Goal: Information Seeking & Learning: Check status

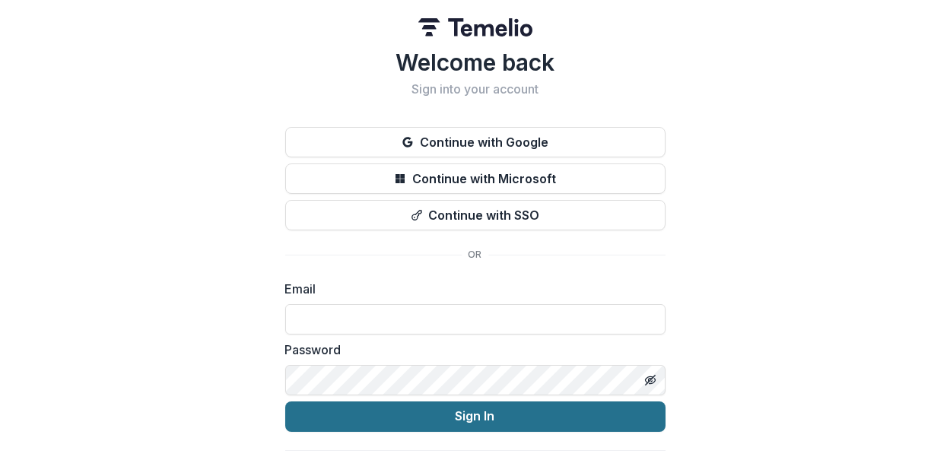
type input "**********"
click at [475, 420] on button "Sign In" at bounding box center [475, 417] width 380 height 30
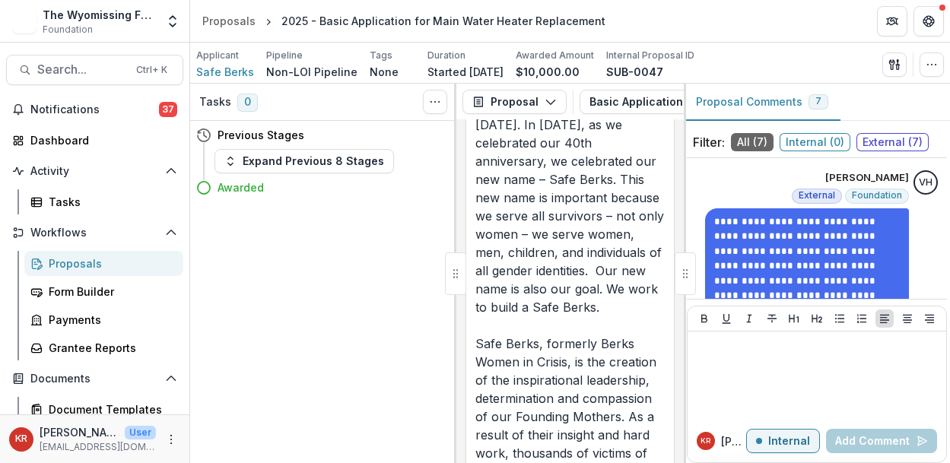
scroll to position [3486, 0]
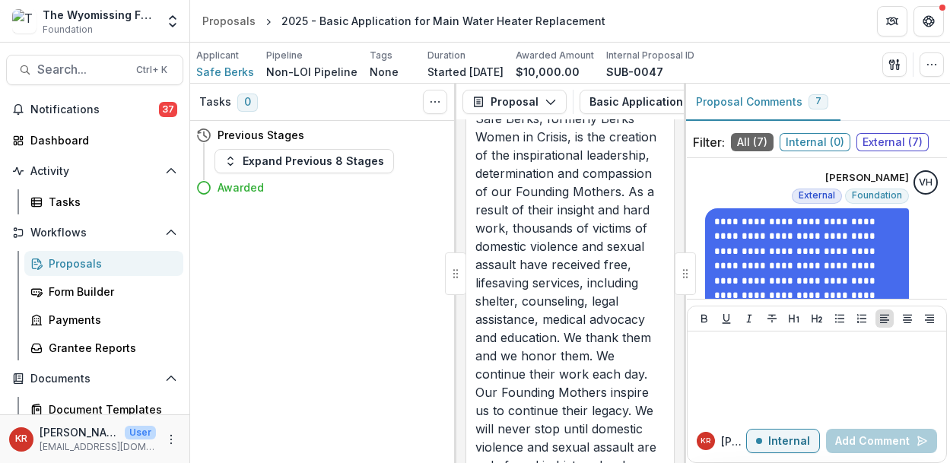
click at [119, 265] on div "Proposals" at bounding box center [110, 264] width 122 height 16
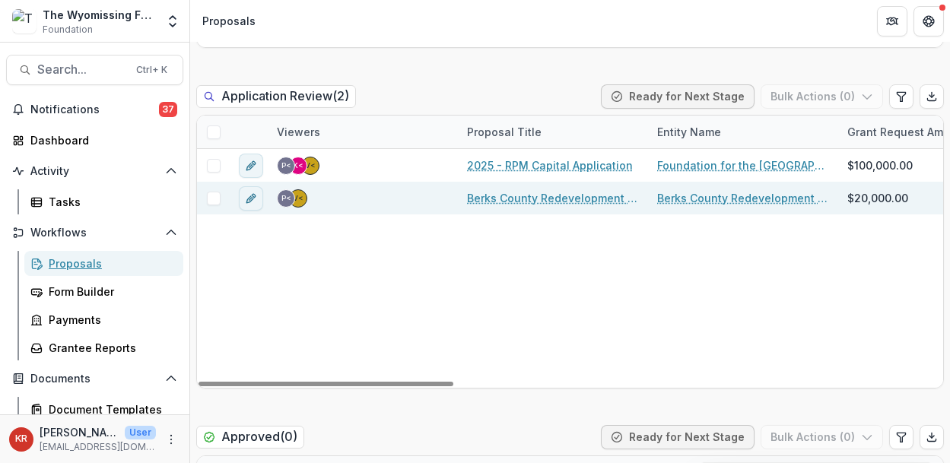
scroll to position [855, 0]
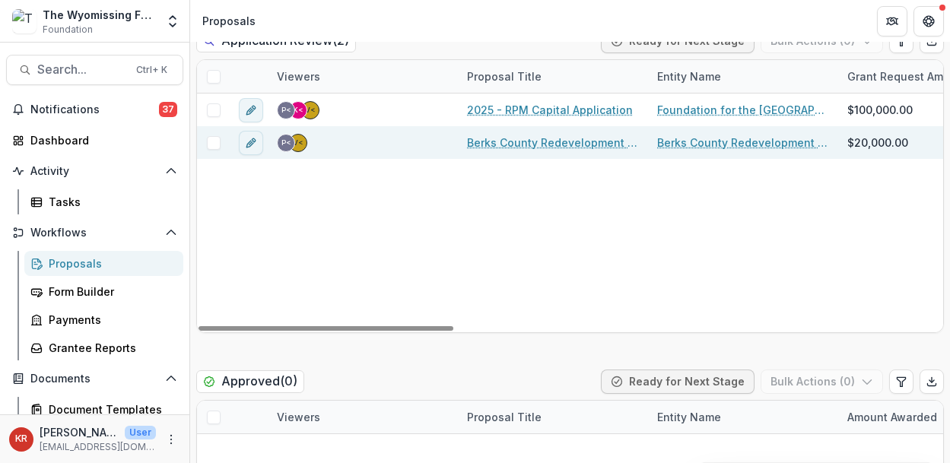
click at [537, 141] on link "Berks County Redevelopment Authority - [STREET_ADDRESS]" at bounding box center [553, 143] width 172 height 16
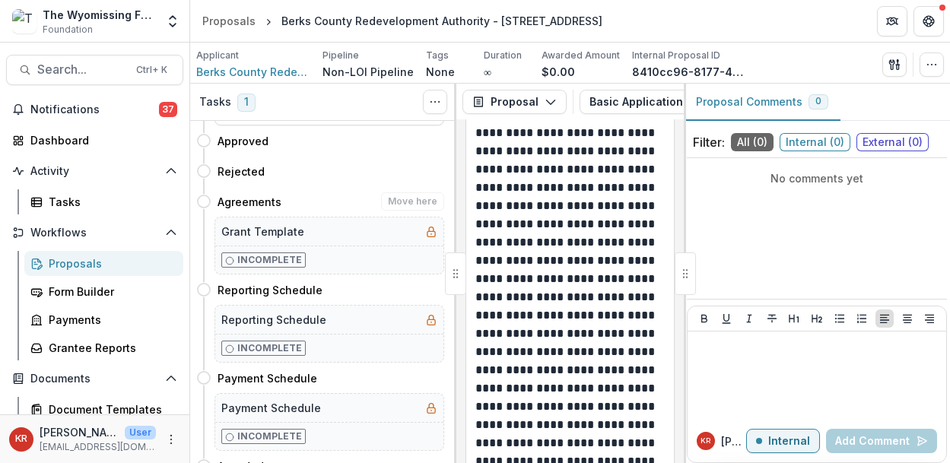
scroll to position [3856, 0]
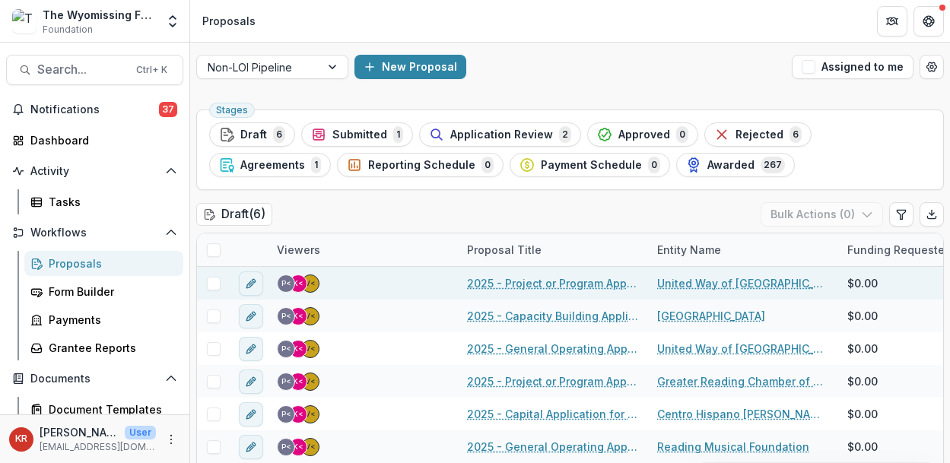
click at [542, 283] on link "2025 - Project or Program Application - 211 Berks" at bounding box center [553, 283] width 172 height 16
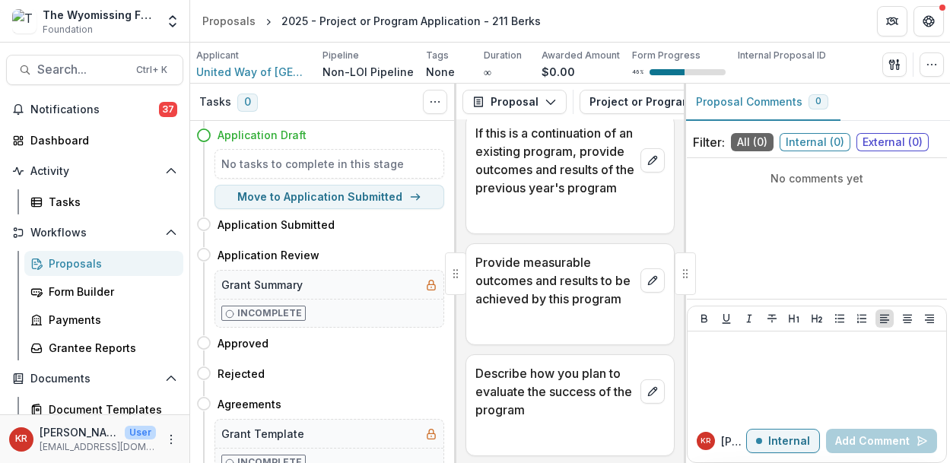
scroll to position [4658, 0]
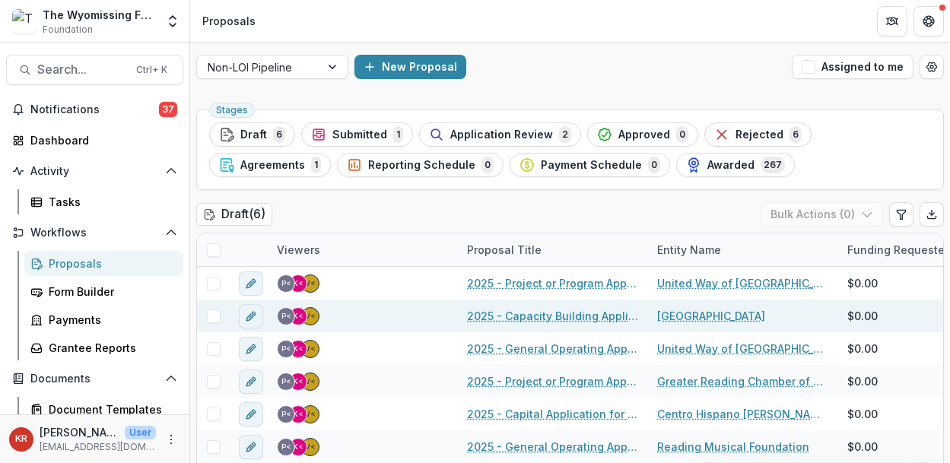
click at [542, 311] on link "2025 - Capacity Building Application" at bounding box center [553, 316] width 172 height 16
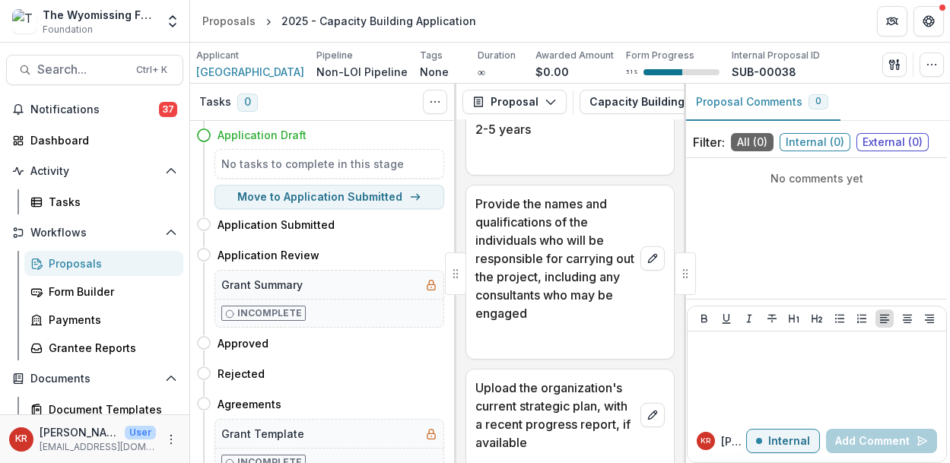
scroll to position [6573, 0]
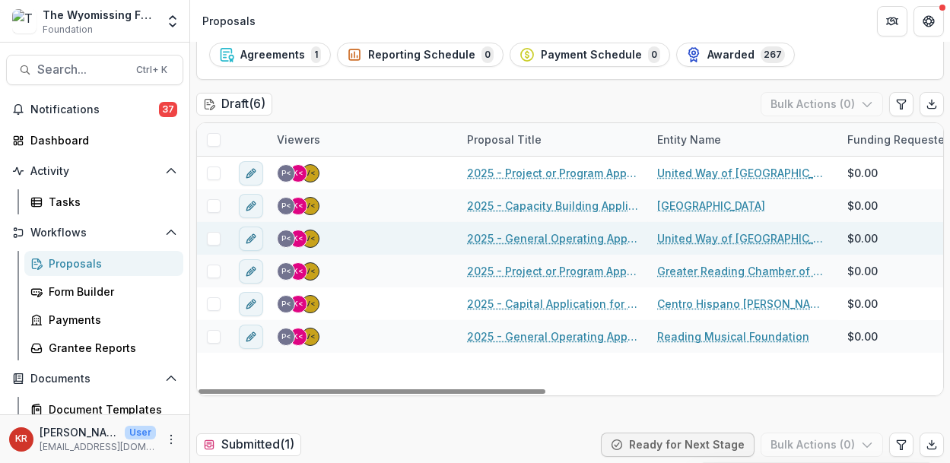
scroll to position [94, 0]
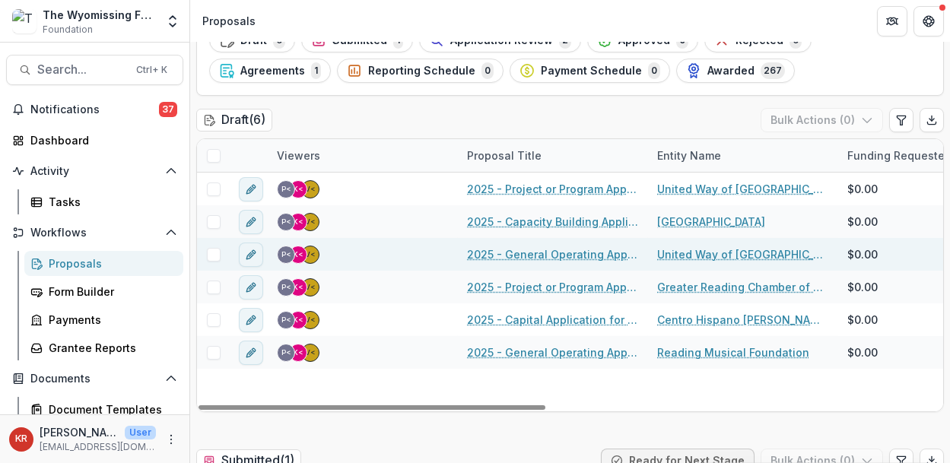
click at [550, 254] on link "2025 - General Operating Application" at bounding box center [553, 254] width 172 height 16
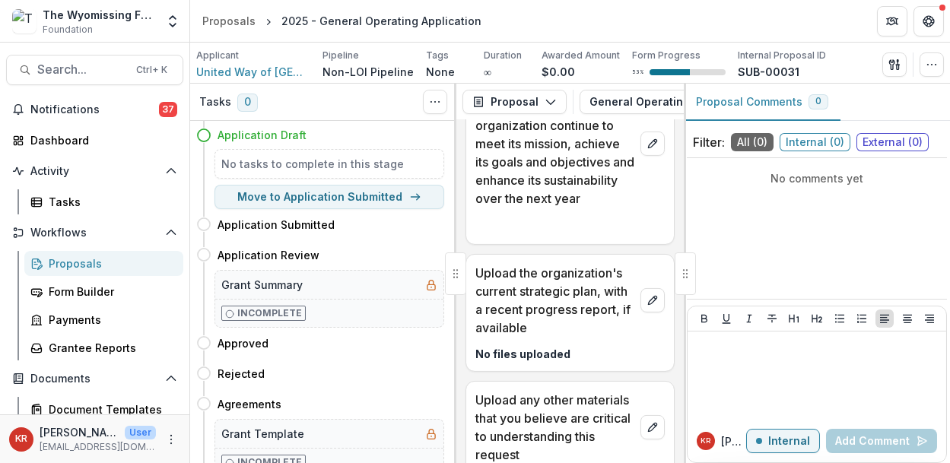
scroll to position [4667, 0]
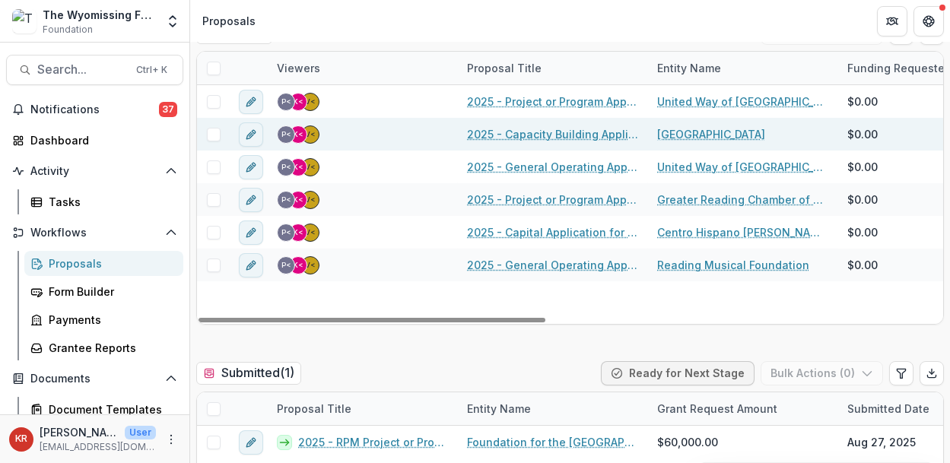
scroll to position [189, 0]
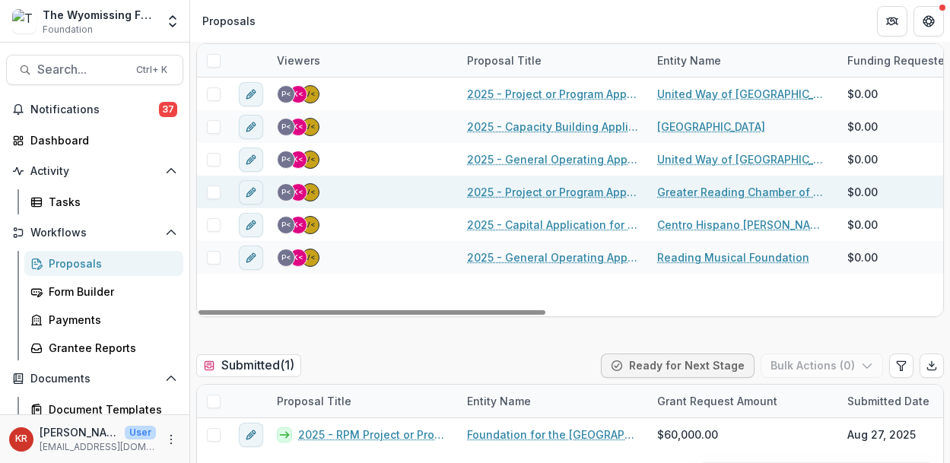
click at [533, 195] on link "2025 - Project or Program Application" at bounding box center [553, 192] width 172 height 16
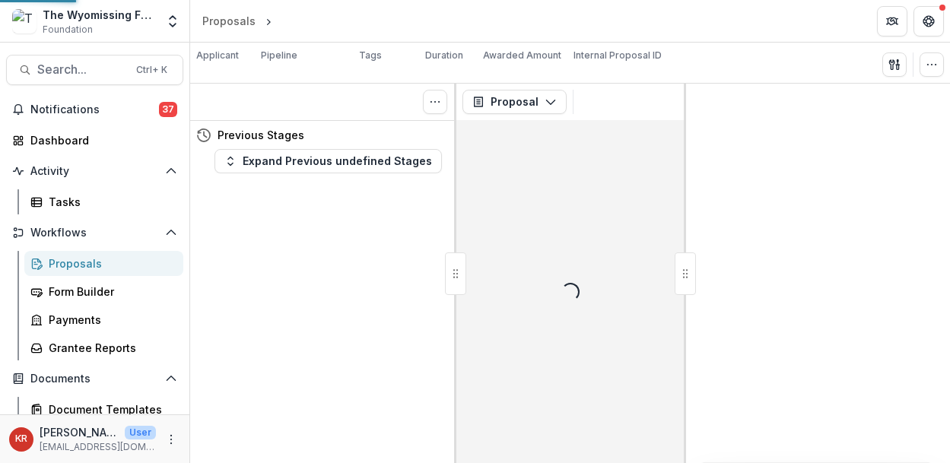
click at [533, 195] on div "Loading..." at bounding box center [569, 291] width 227 height 343
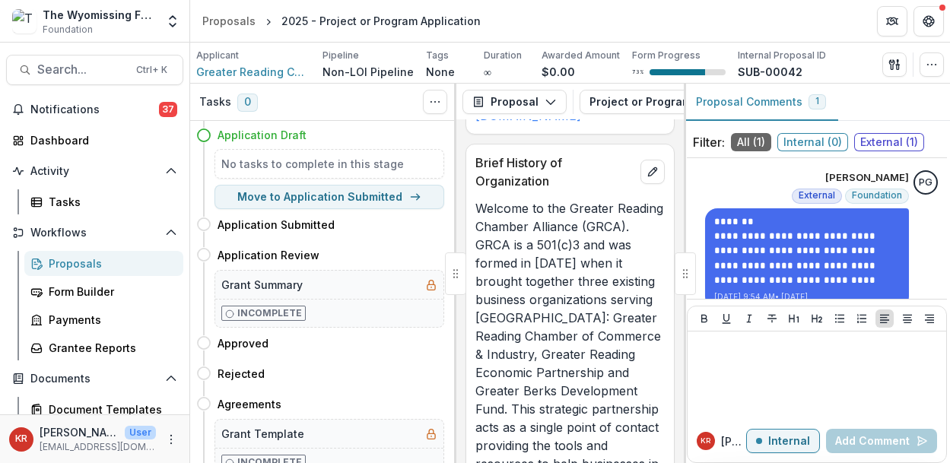
scroll to position [1996, 0]
